Goal: Browse casually

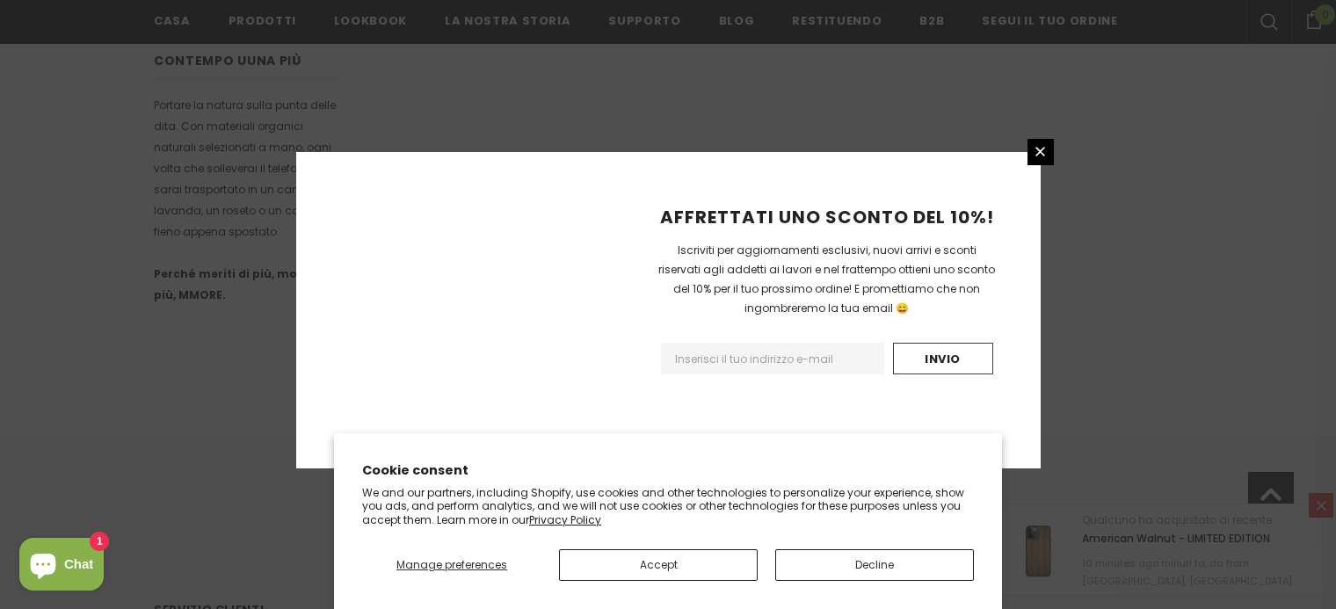
scroll to position [1192, 0]
